Goal: Communication & Community: Answer question/provide support

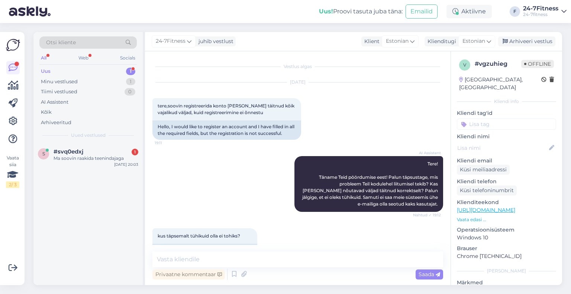
click at [84, 162] on div "s #svq0edxj 1 Ma soovin raakida teenindajaga [DATE] 20:03" at bounding box center [87, 156] width 109 height 27
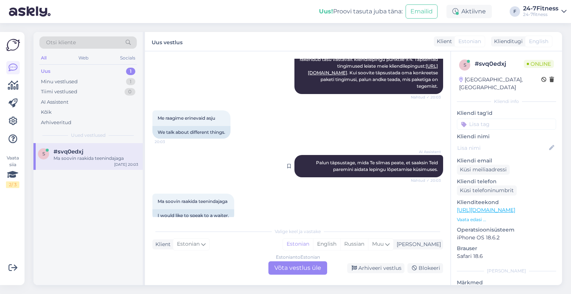
scroll to position [227, 0]
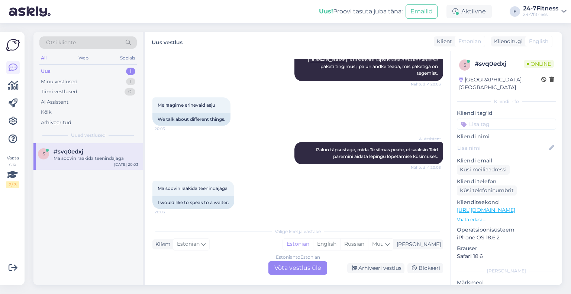
click at [284, 276] on div "Vestlus algas [DATE] Tere 20:02 Hello AI Assistent [PERSON_NAME], kuidas saan t…" at bounding box center [297, 168] width 305 height 234
click at [287, 269] on div "Estonian to Estonian Võta vestlus üle" at bounding box center [297, 267] width 59 height 13
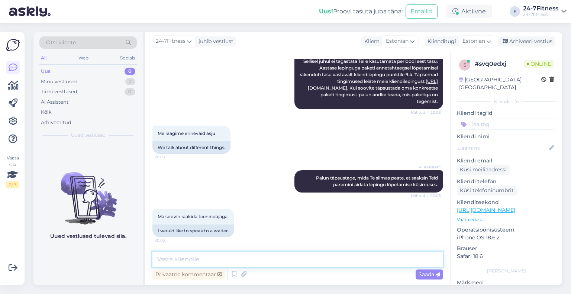
click at [226, 257] on textarea at bounding box center [297, 260] width 291 height 16
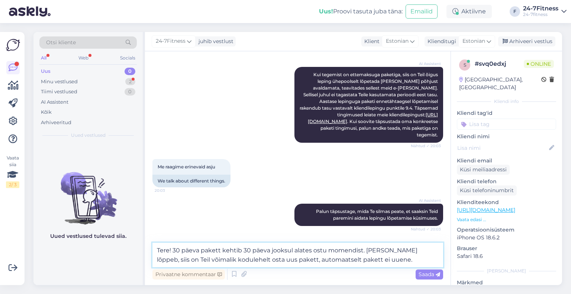
scroll to position [240, 0]
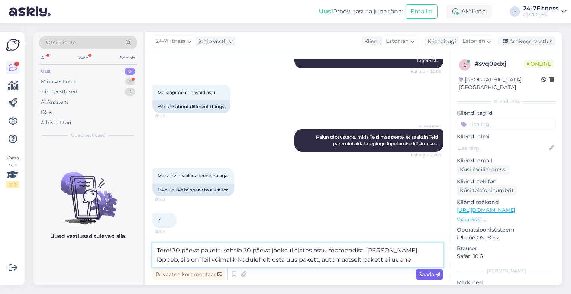
type textarea "Tere! 30 päeva pakett kehtib 30 päeva jooksul alates ostu momendist. [PERSON_NA…"
click at [428, 278] on div "Saada" at bounding box center [428, 274] width 27 height 10
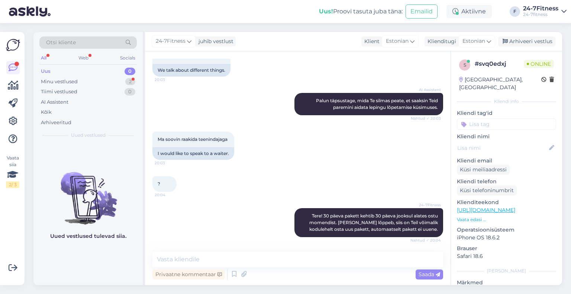
scroll to position [308, 0]
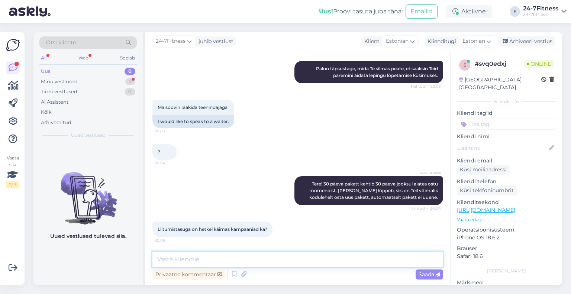
click at [237, 253] on textarea at bounding box center [297, 260] width 291 height 16
type textarea "Ei, hetkel pole meil kampaaniaid käimas."
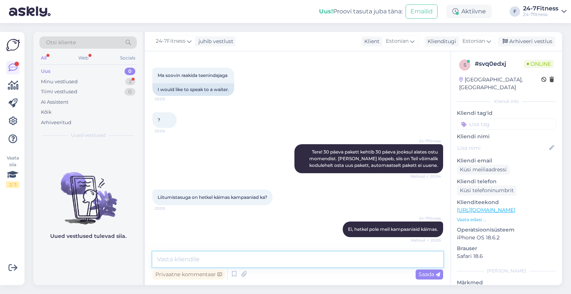
scroll to position [372, 0]
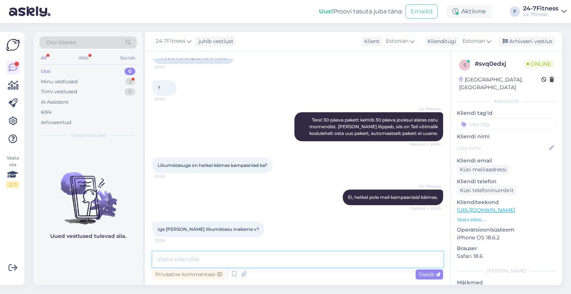
click at [198, 258] on textarea at bounding box center [297, 260] width 291 height 16
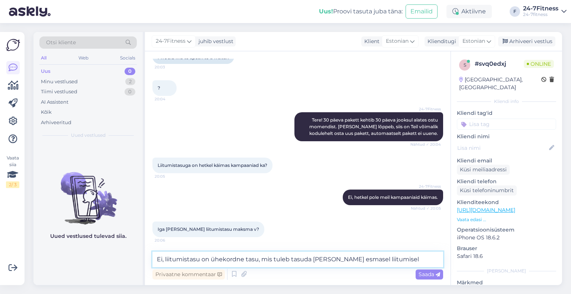
type textarea "Ei, liitumistasu on ühekordne tasu, mis tuleb tasuda [PERSON_NAME] esmasel liit…"
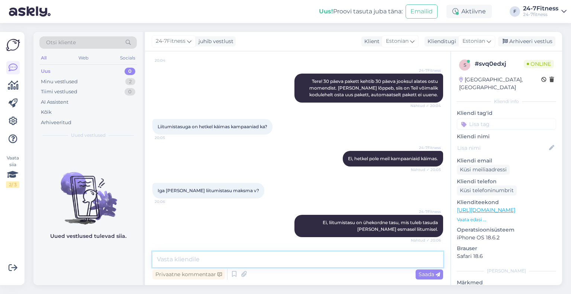
scroll to position [443, 0]
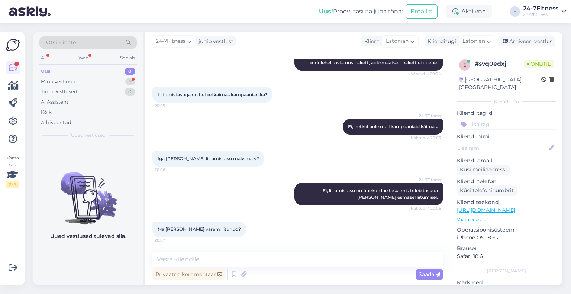
click at [244, 188] on div "24-7Fitness Ei, liitumistasu on ühekordne tasu, mis tuleb tasuda [PERSON_NAME] …" at bounding box center [297, 194] width 291 height 39
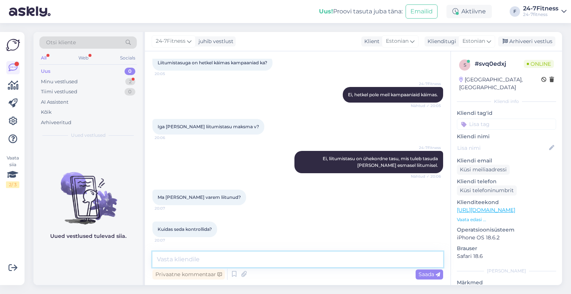
click at [195, 257] on textarea at bounding box center [297, 260] width 291 height 16
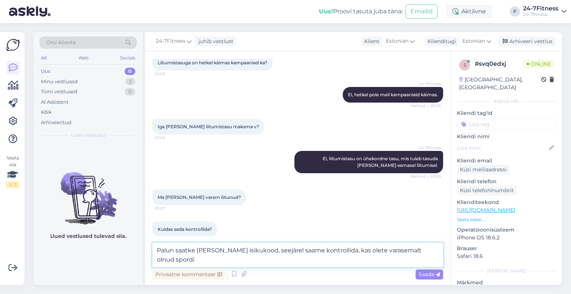
scroll to position [483, 0]
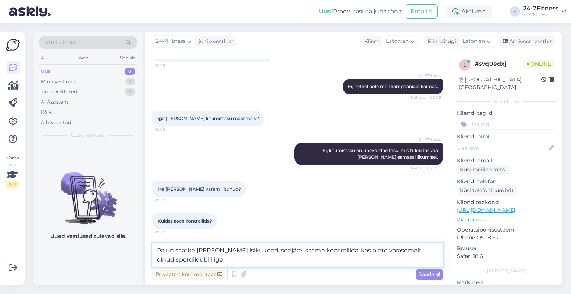
type textarea "Palun saatke [PERSON_NAME] isikukood, seejärel saame kontrollida, kas olete var…"
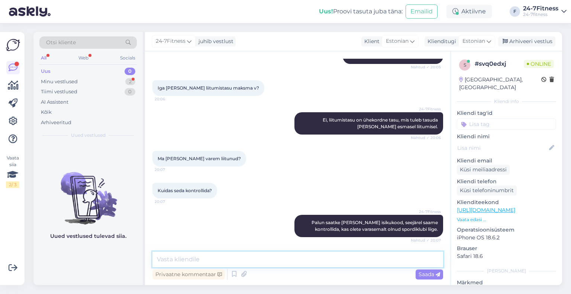
scroll to position [545, 0]
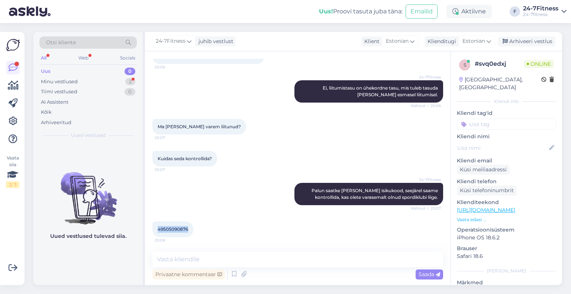
drag, startPoint x: 189, startPoint y: 228, endPoint x: 157, endPoint y: 224, distance: 32.3
click at [157, 224] on div "49505090876 20:08" at bounding box center [172, 229] width 41 height 16
copy span "49505090876"
click at [224, 261] on textarea at bounding box center [297, 260] width 291 height 16
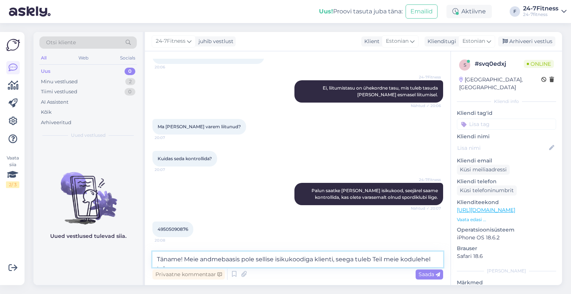
scroll to position [554, 0]
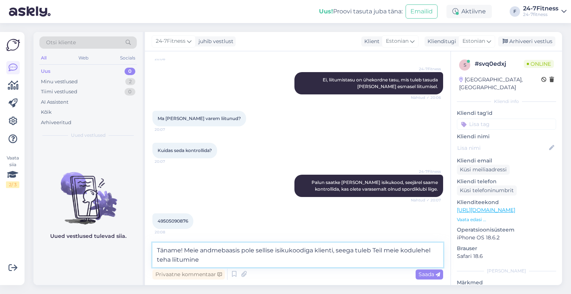
type textarea "Täname! Meie andmebaasis pole sellise isikukoodiga klienti, seega tuleb Teil me…"
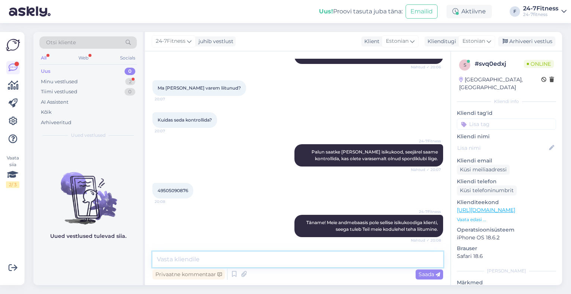
scroll to position [616, 0]
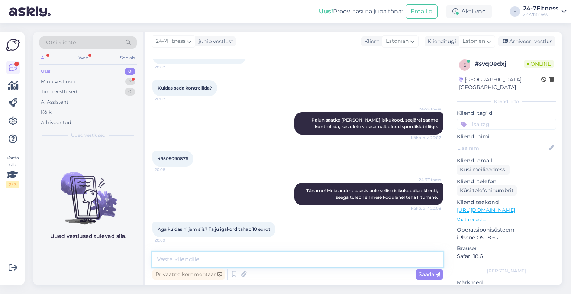
click at [286, 254] on textarea at bounding box center [297, 260] width 291 height 16
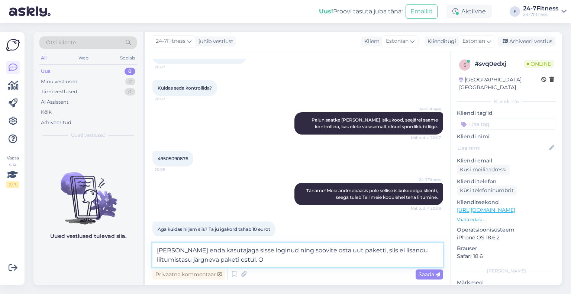
type textarea "[PERSON_NAME] enda kasutajaga sisse loginud ning soovite osta uut paketti, siis…"
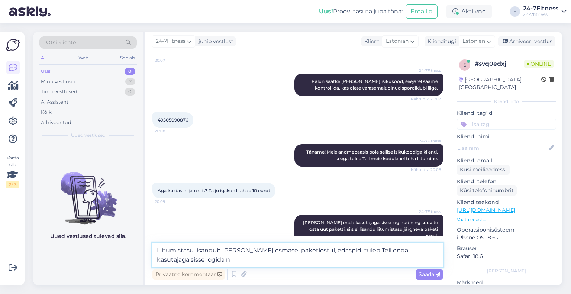
scroll to position [663, 0]
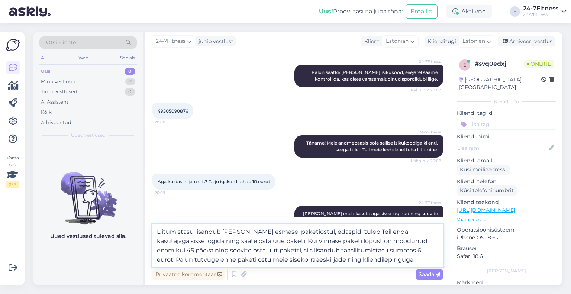
click at [408, 249] on textarea "Liitumistasu lisandub [PERSON_NAME] esmasel paketiostul, edaspidi tuleb Teil en…" at bounding box center [297, 245] width 291 height 43
click at [179, 263] on textarea "Liitumistasu lisandub [PERSON_NAME] esmasel paketiostul, edaspidi tuleb Teil en…" at bounding box center [297, 245] width 291 height 43
click at [176, 262] on textarea "Liitumistasu lisandub [PERSON_NAME] esmasel paketiostul, edaspidi tuleb Teil en…" at bounding box center [297, 245] width 291 height 43
click at [190, 262] on textarea "Liitumistasu lisandub [PERSON_NAME] esmasel paketiostul, edaspidi tuleb Teil en…" at bounding box center [297, 245] width 291 height 43
type textarea "Liitumistasu lisandub [PERSON_NAME] esmasel paketiostul, edaspidi tuleb Teil en…"
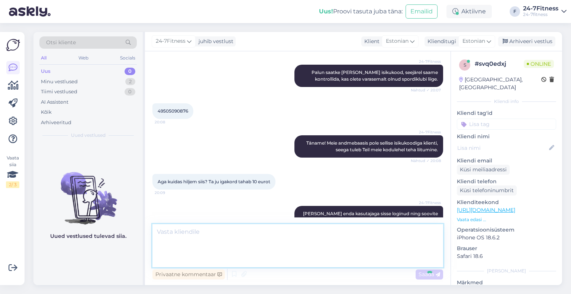
scroll to position [727, 0]
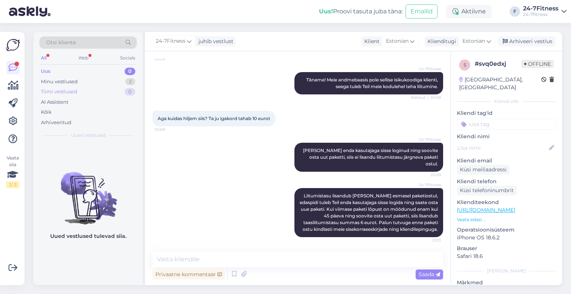
click at [68, 88] on div "Tiimi vestlused" at bounding box center [59, 91] width 36 height 7
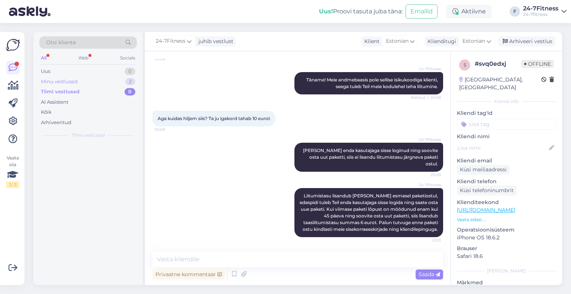
click at [71, 83] on div "Minu vestlused" at bounding box center [59, 81] width 37 height 7
click at [547, 38] on div "Arhiveeri vestlus" at bounding box center [526, 41] width 57 height 10
click at [76, 90] on div "Tiimi vestlused" at bounding box center [59, 91] width 36 height 7
click at [69, 80] on div "Minu vestlused" at bounding box center [59, 81] width 37 height 7
click at [83, 93] on div "Tiimi vestlused 0" at bounding box center [87, 92] width 97 height 10
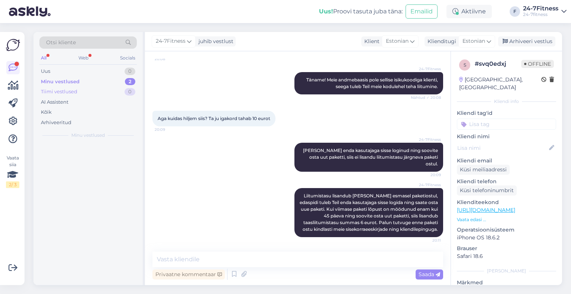
scroll to position [730, 0]
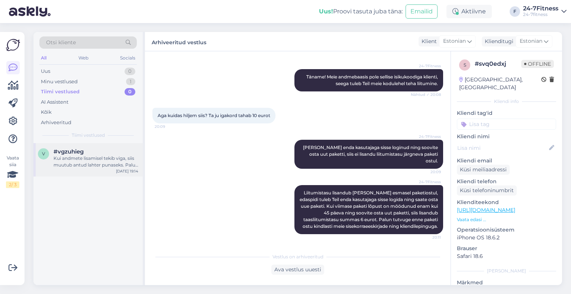
click at [79, 156] on div "Kui andmete lisamisel tekib viga, siis muutub antud lahter punaseks. Palun vaad…" at bounding box center [95, 161] width 85 height 13
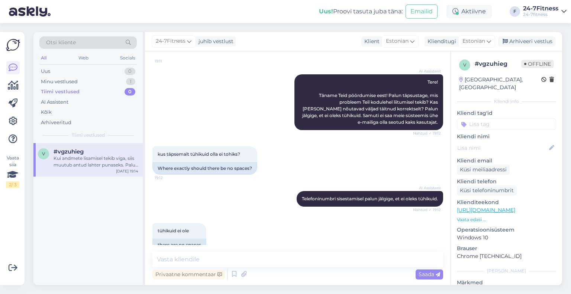
scroll to position [193, 0]
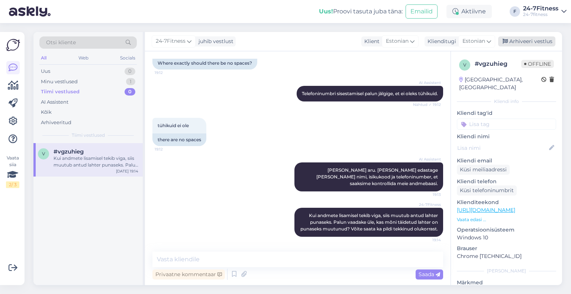
click at [535, 42] on div "Arhiveeri vestlus" at bounding box center [526, 41] width 57 height 10
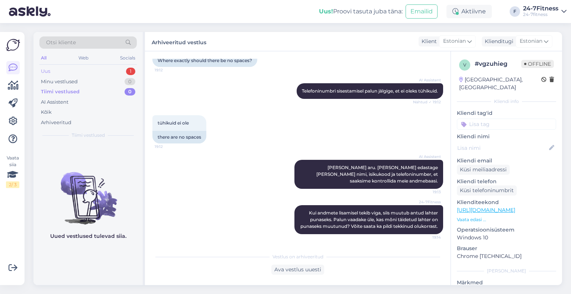
click at [79, 66] on div "Uus 1" at bounding box center [87, 71] width 97 height 10
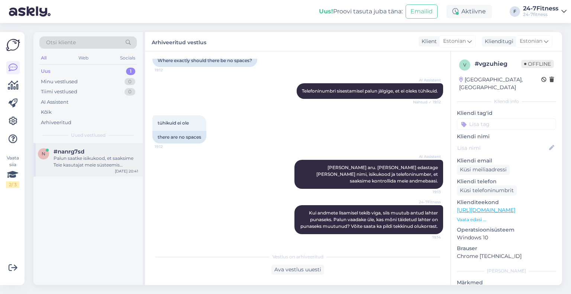
click at [85, 162] on div "Palun saatke isikukood, et saaksime Teie kasutajat meie süsteemis kontrollida." at bounding box center [95, 161] width 85 height 13
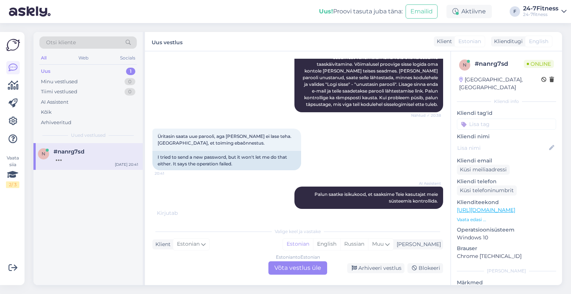
scroll to position [74, 0]
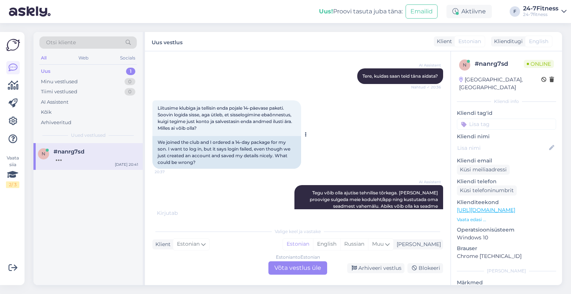
drag, startPoint x: 215, startPoint y: 127, endPoint x: 175, endPoint y: 110, distance: 43.7
click at [175, 110] on div "Liitusime klubiga ja tellisin enda pojale 14-päevase paketi. Soovin logida siss…" at bounding box center [226, 118] width 149 height 36
click at [175, 110] on span "Liitusime klubiga ja tellisin enda pojale 14-päevase paketi. Soovin logida siss…" at bounding box center [226, 118] width 136 height 26
drag, startPoint x: 172, startPoint y: 110, endPoint x: 220, endPoint y: 133, distance: 53.5
click at [220, 133] on div "Liitusime klubiga ja tellisin enda pojale 14-päevase paketi. Soovin logida siss…" at bounding box center [226, 118] width 149 height 36
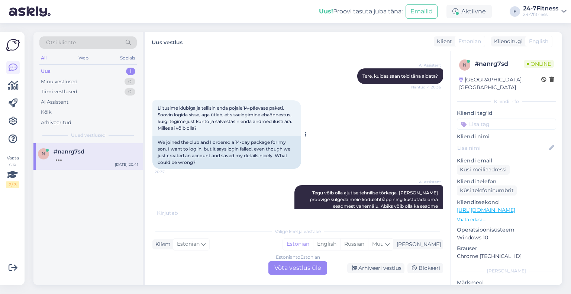
click at [220, 133] on div "Liitusime klubiga ja tellisin enda pojale 14-päevase paketi. Soovin logida siss…" at bounding box center [226, 118] width 149 height 36
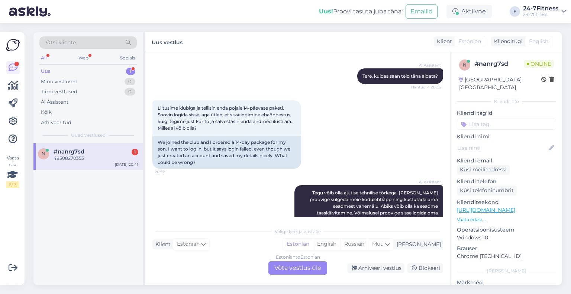
scroll to position [267, 0]
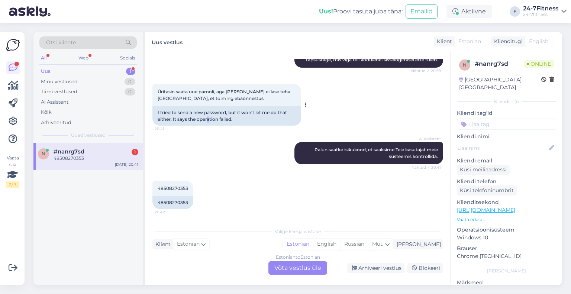
drag, startPoint x: 210, startPoint y: 125, endPoint x: 197, endPoint y: 120, distance: 14.0
click at [199, 121] on div "I tried to send a new password, but it won't let me do that either. It says the…" at bounding box center [226, 115] width 149 height 19
drag, startPoint x: 188, startPoint y: 187, endPoint x: 159, endPoint y: 186, distance: 29.0
click at [159, 186] on div "48508270353 20:42" at bounding box center [172, 189] width 41 height 16
copy span "48508270353"
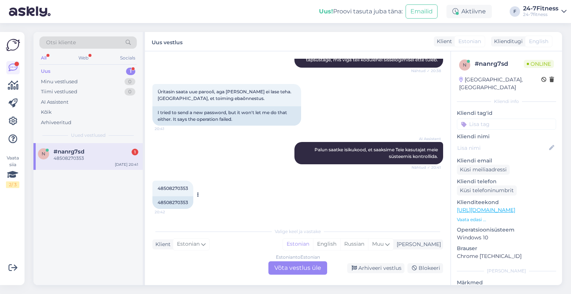
click at [184, 200] on div "48508270353" at bounding box center [172, 202] width 41 height 13
click at [292, 269] on div "Estonian to Estonian Võta vestlus üle" at bounding box center [297, 267] width 59 height 13
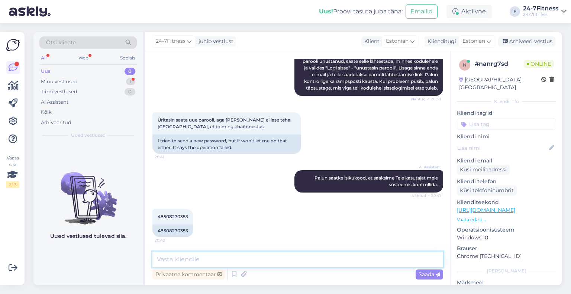
click at [215, 257] on textarea at bounding box center [297, 260] width 291 height 16
type textarea "T"
type textarea "Palun saatke poja isikukood, et saaksime kontrollida."
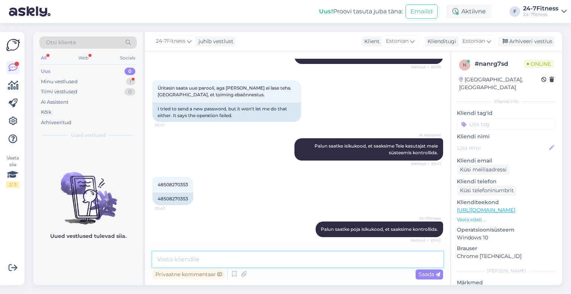
scroll to position [303, 0]
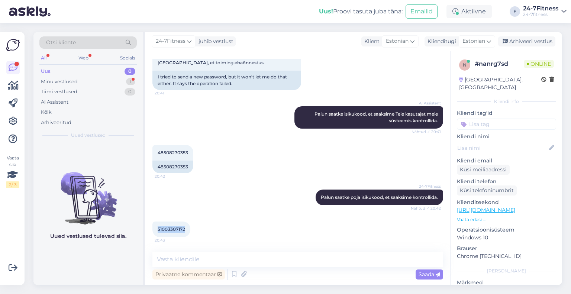
drag, startPoint x: 186, startPoint y: 231, endPoint x: 149, endPoint y: 230, distance: 37.2
click at [149, 230] on div "Vestlus algas [DATE] Tere! 20:36 Hello! AI Assistent [PERSON_NAME], kuidas saan…" at bounding box center [297, 168] width 305 height 234
copy span "51003307172"
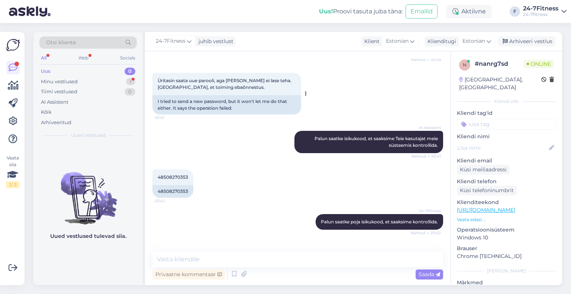
scroll to position [266, 0]
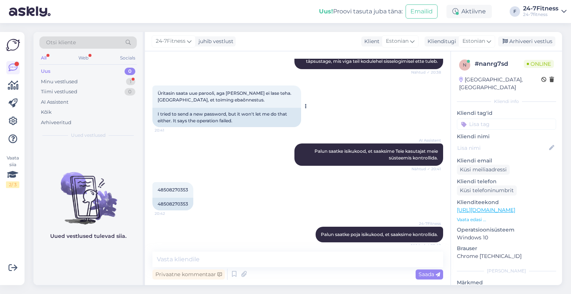
click at [233, 113] on div "I tried to send a new password, but it won't let me do that either. It says the…" at bounding box center [226, 117] width 149 height 19
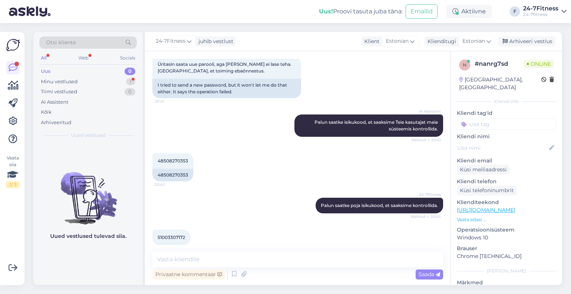
scroll to position [303, 0]
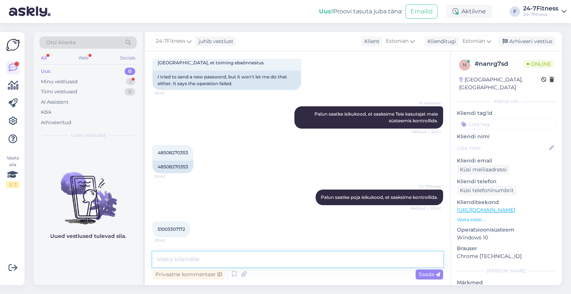
click at [205, 258] on textarea at bounding box center [297, 260] width 291 height 16
paste textarea "[EMAIL_ADDRESS][DOMAIN_NAME]"
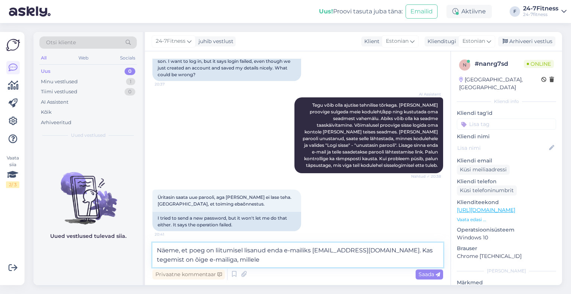
scroll to position [312, 0]
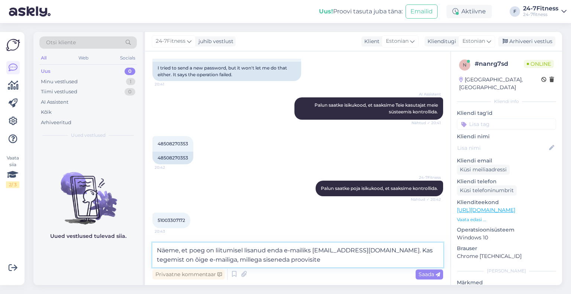
type textarea "Näeme, et poeg on liitumisel lisanud enda e-mailiks [EMAIL_ADDRESS][DOMAIN_NAME…"
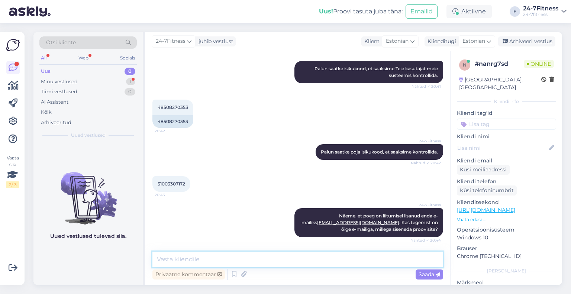
scroll to position [400, 0]
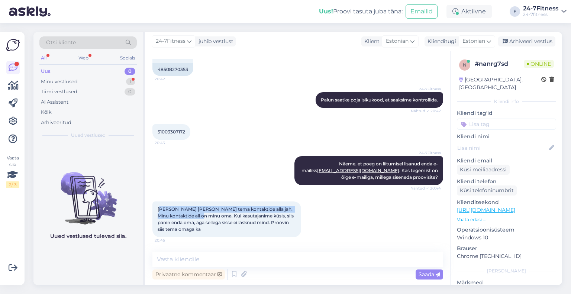
drag, startPoint x: 162, startPoint y: 208, endPoint x: 193, endPoint y: 214, distance: 31.4
click at [193, 214] on span "[PERSON_NAME] [PERSON_NAME] tema kontaktide alla jah. Minu kontaktide all on mi…" at bounding box center [226, 219] width 137 height 26
click at [189, 263] on textarea at bounding box center [297, 260] width 291 height 16
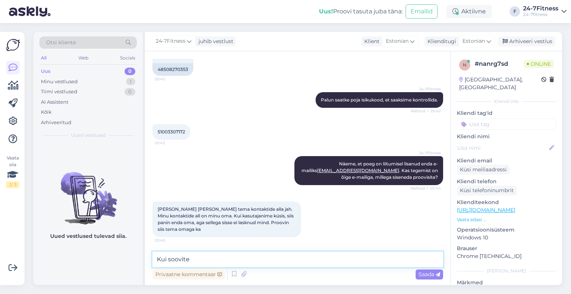
type textarea "Kui soovite"
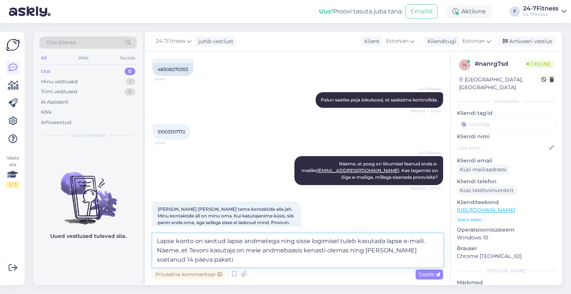
type textarea "Lapse konto on seotud lapse andmetega ning sisse logimisel tuleb kasutada lapse…"
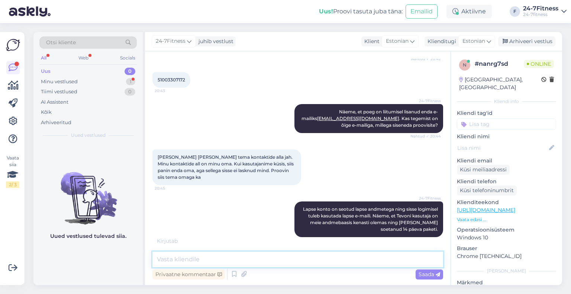
scroll to position [536, 0]
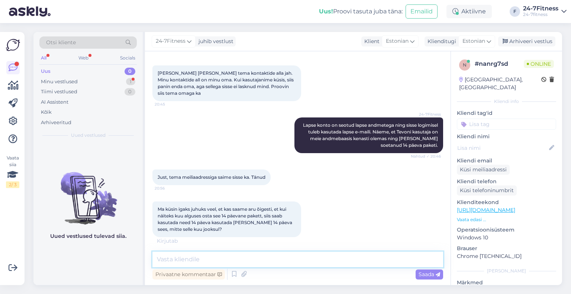
click at [214, 256] on textarea at bounding box center [297, 260] width 291 height 16
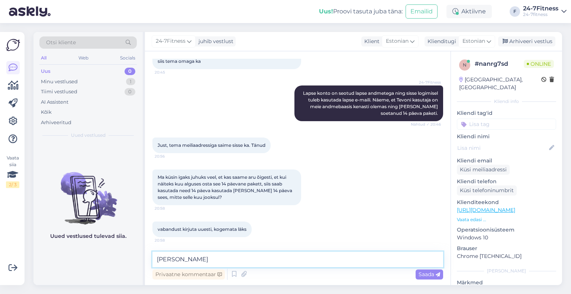
type textarea "[PERSON_NAME]!"
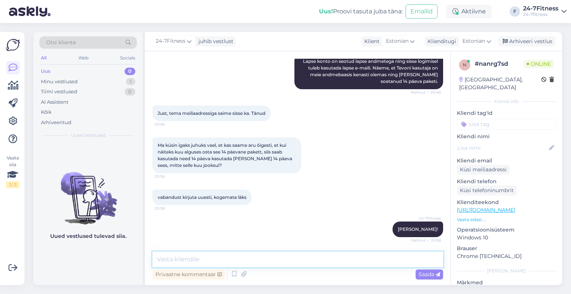
scroll to position [632, 0]
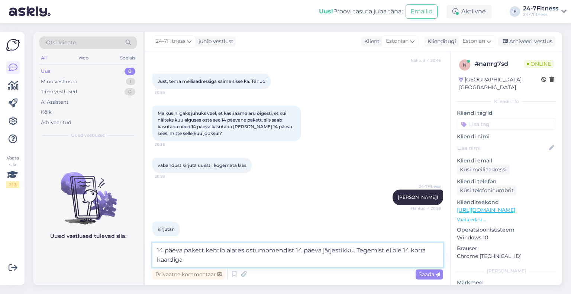
type textarea "14 päeva pakett kehtib alates ostumomendist 14 päeva järjestikku. Tegemist ei o…"
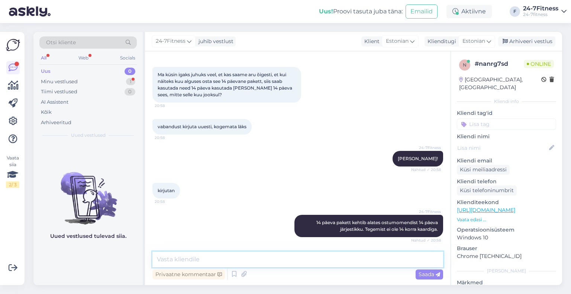
scroll to position [703, 0]
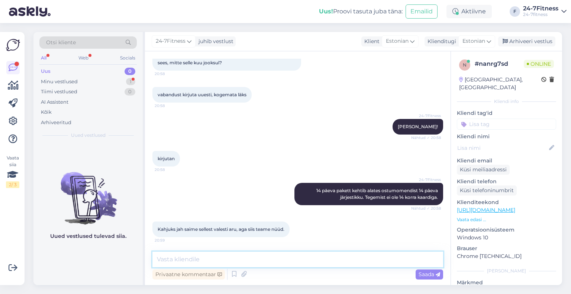
click at [183, 258] on textarea at bounding box center [297, 260] width 291 height 16
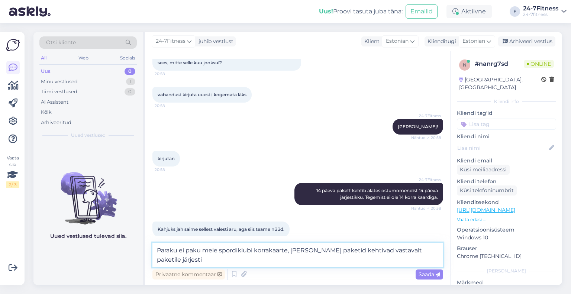
scroll to position [711, 0]
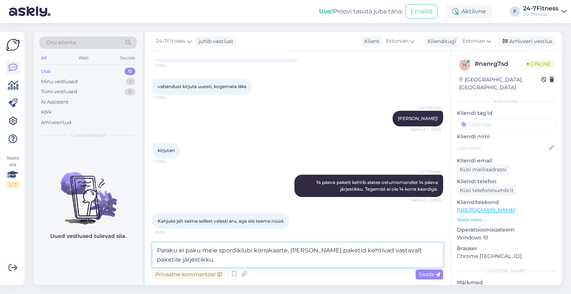
type textarea "Paraku ei paku meie spordiklubi korrakaarte, [PERSON_NAME] paketid kehtivad vas…"
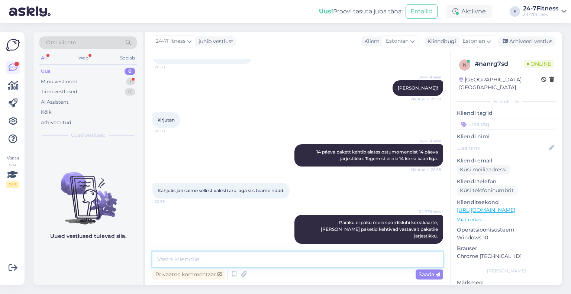
scroll to position [773, 0]
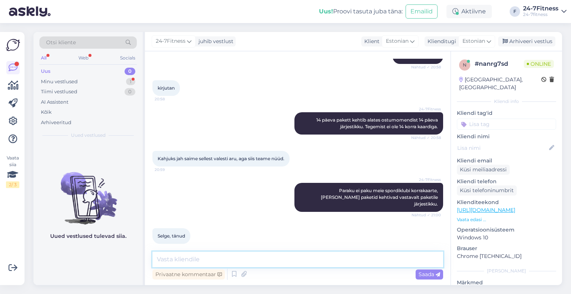
click at [212, 253] on textarea at bounding box center [297, 260] width 291 height 16
click at [533, 41] on div "Arhiveeri vestlus" at bounding box center [526, 41] width 57 height 10
